Goal: Task Accomplishment & Management: Manage account settings

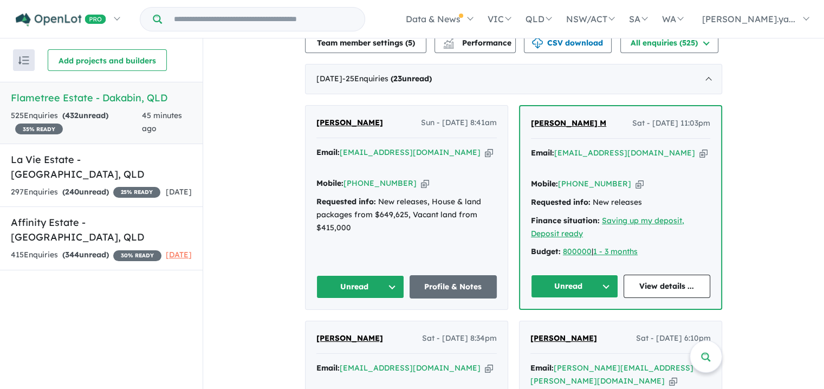
scroll to position [382, 0]
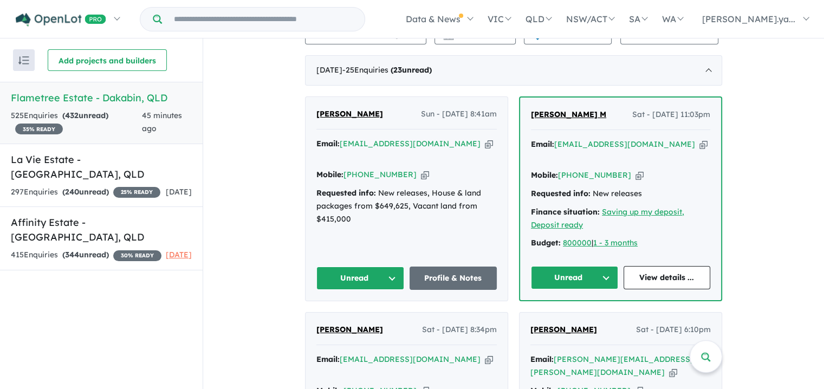
drag, startPoint x: 400, startPoint y: 174, endPoint x: 237, endPoint y: 184, distance: 163.4
drag, startPoint x: 389, startPoint y: 172, endPoint x: 246, endPoint y: 221, distance: 151.7
click at [389, 267] on button "Unread" at bounding box center [361, 278] width 88 height 23
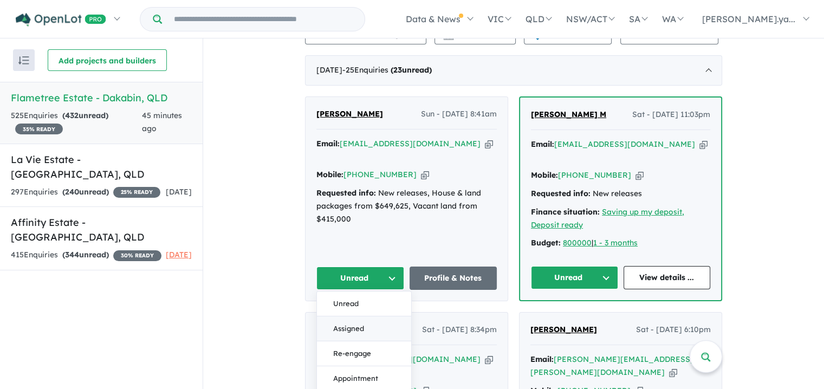
click at [344, 317] on button "Assigned" at bounding box center [364, 329] width 94 height 25
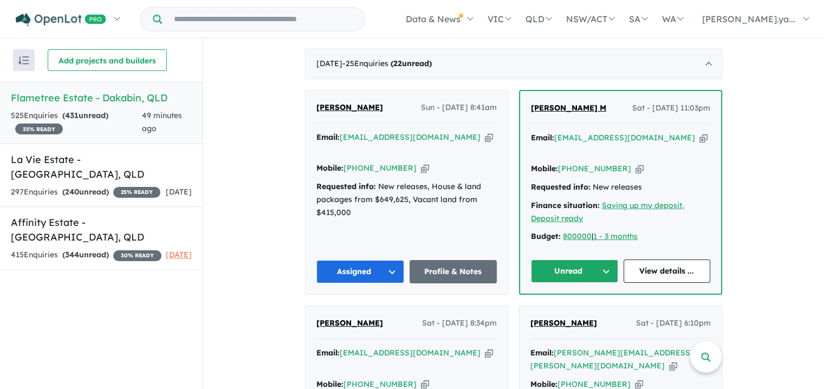
scroll to position [395, 0]
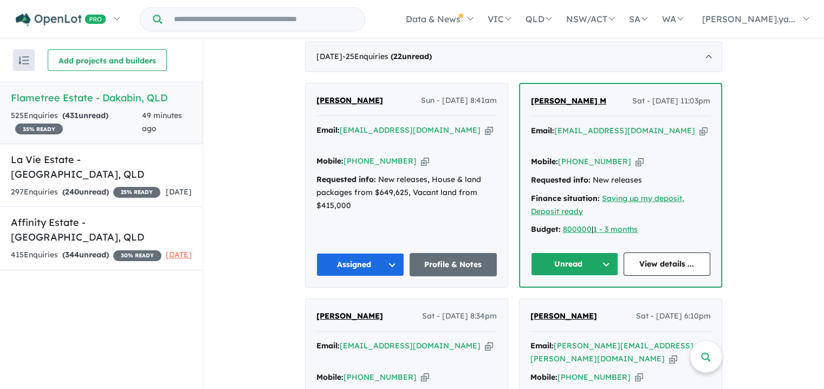
click at [605, 253] on button "Unread" at bounding box center [574, 264] width 87 height 23
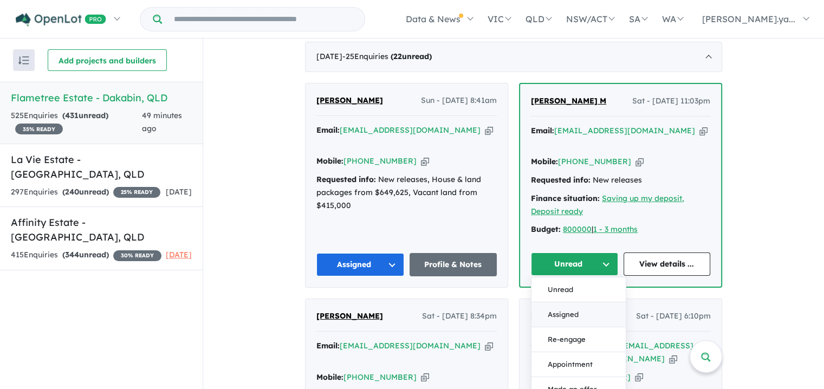
click at [585, 302] on button "Assigned" at bounding box center [579, 314] width 94 height 25
